Goal: Check status: Check status

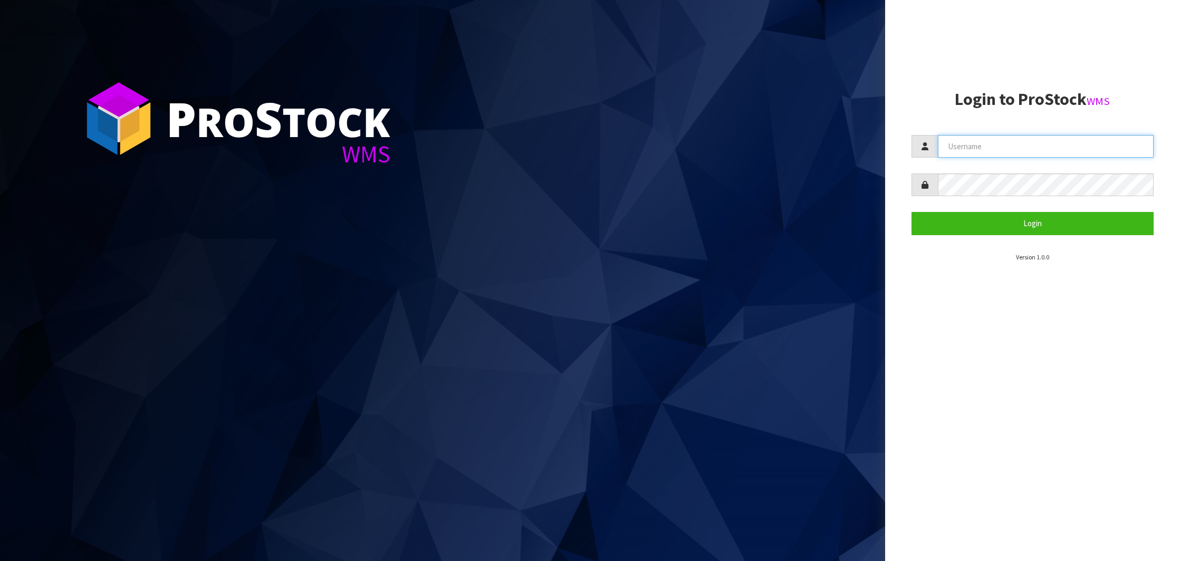
type input "NEROTAPWARE"
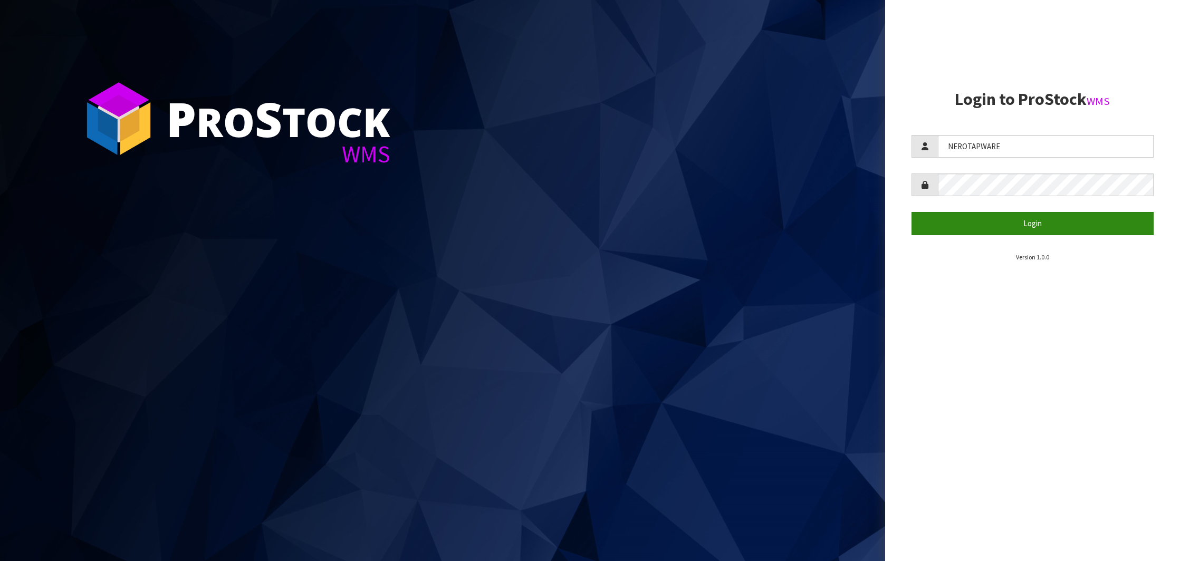
click at [1025, 228] on button "Login" at bounding box center [1033, 223] width 242 height 23
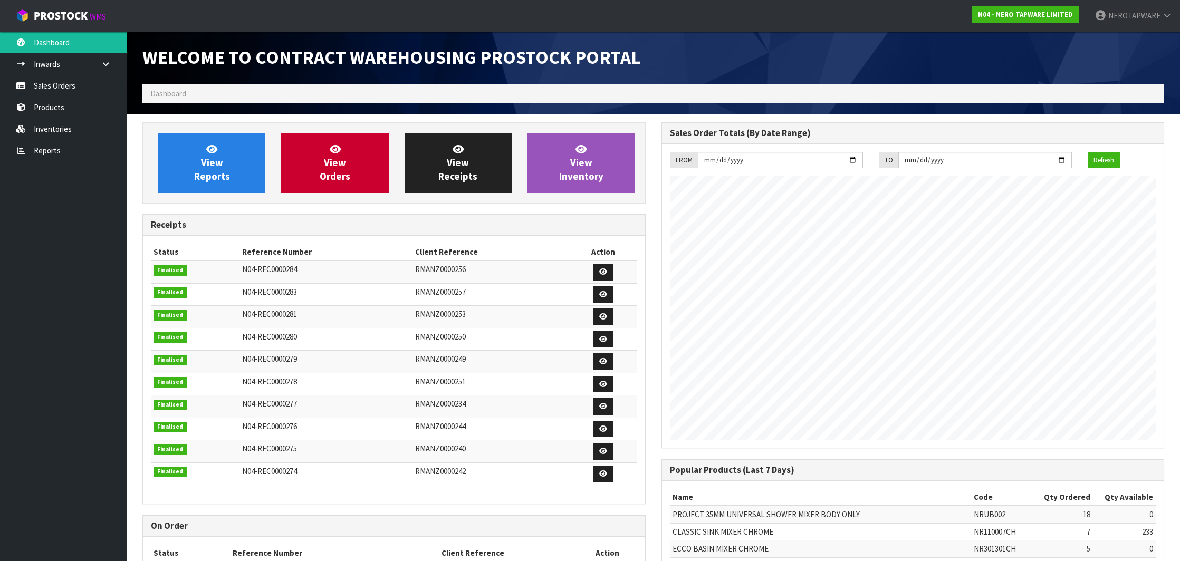
scroll to position [526968, 527031]
click at [53, 150] on link "Reports" at bounding box center [63, 151] width 127 height 22
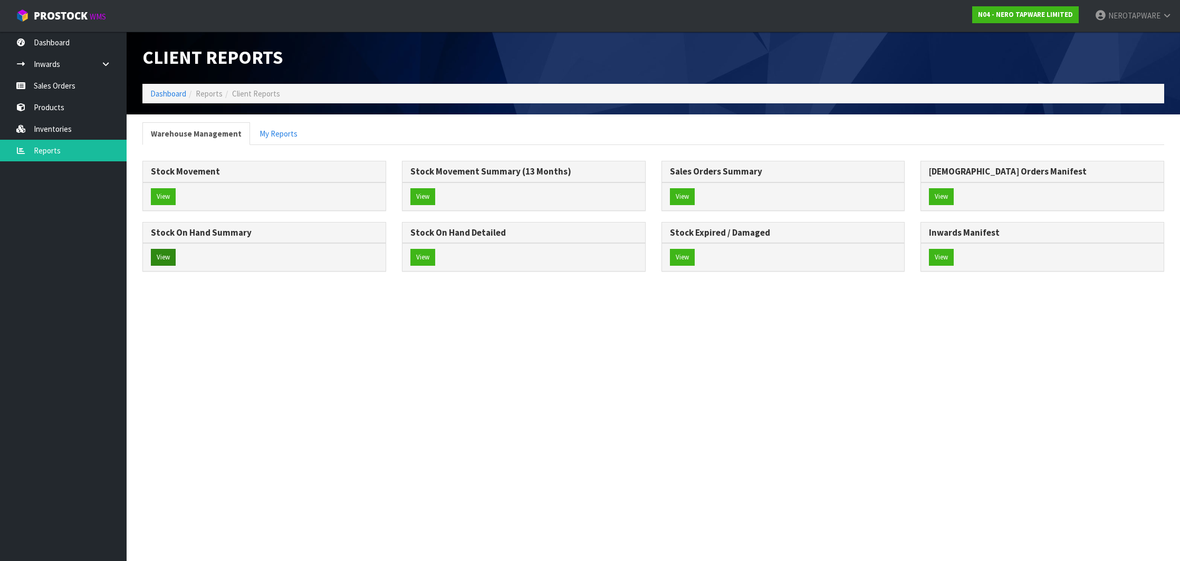
click at [168, 260] on button "View" at bounding box center [163, 257] width 25 height 17
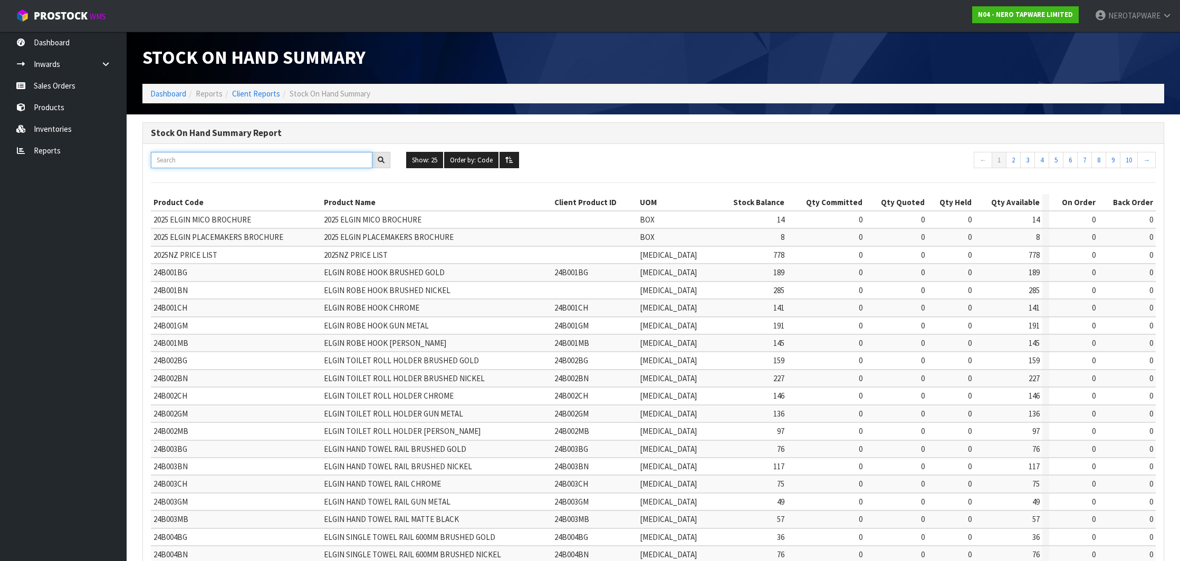
click at [289, 164] on input "text" at bounding box center [262, 160] width 222 height 16
paste input "NR301301ACH"
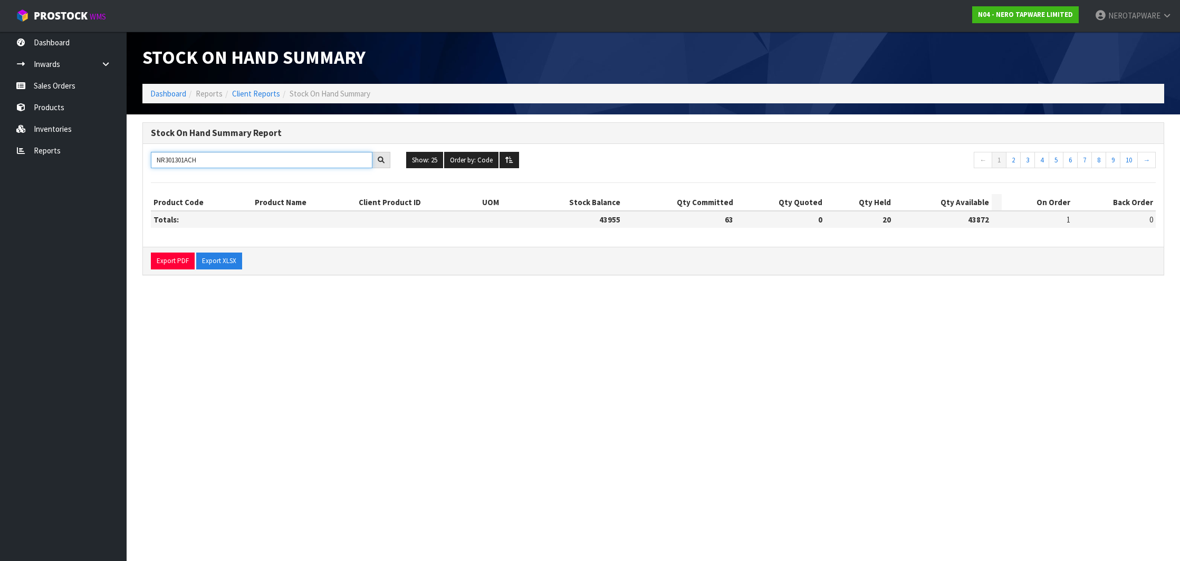
click at [187, 155] on input "NR301301ACH" at bounding box center [262, 160] width 222 height 16
paste input "231401AGM"
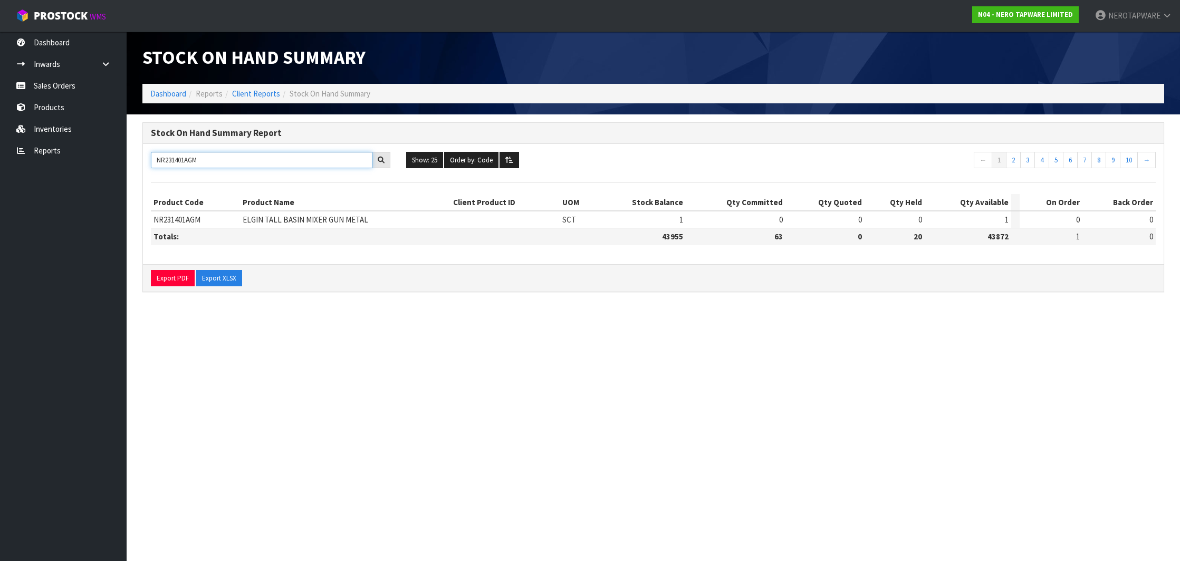
paste input "3013"
click at [187, 160] on input "NR301301AGM" at bounding box center [262, 160] width 222 height 16
paste input "250804BG"
type input "NR250804BG"
